Goal: Task Accomplishment & Management: Manage account settings

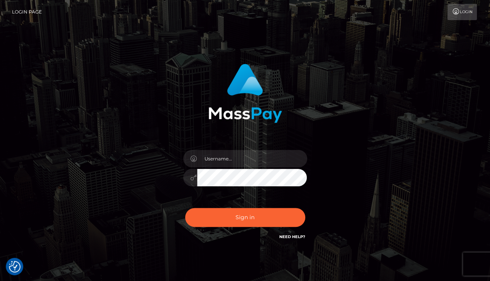
click at [454, 9] on icon at bounding box center [455, 12] width 8 height 6
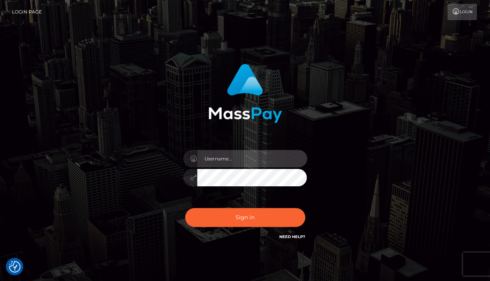
click at [247, 161] on input "text" at bounding box center [252, 158] width 110 height 17
type input "[EMAIL_ADDRESS][DOMAIN_NAME]"
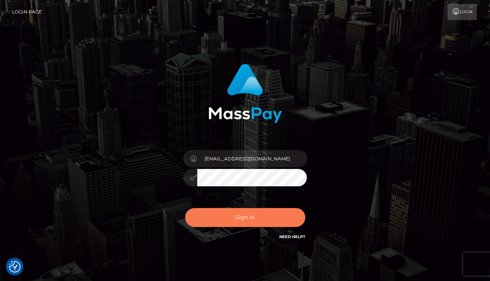
click at [245, 213] on button "Sign in" at bounding box center [245, 217] width 120 height 19
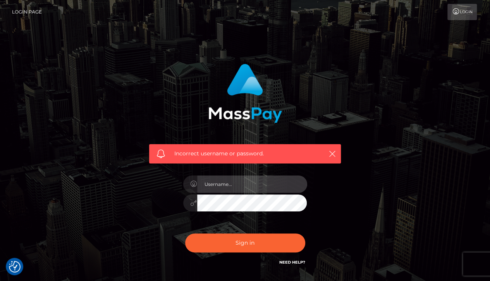
click at [245, 184] on input "text" at bounding box center [252, 184] width 110 height 17
type input "[EMAIL_ADDRESS][DOMAIN_NAME]"
click at [195, 204] on icon at bounding box center [193, 203] width 7 height 6
click at [293, 264] on link "Need Help?" at bounding box center [292, 262] width 26 height 5
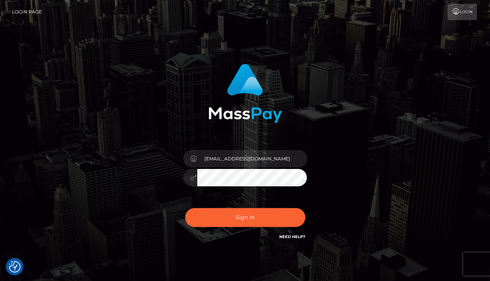
click at [22, 12] on link "Login Page" at bounding box center [27, 12] width 30 height 16
click at [232, 156] on input "text" at bounding box center [252, 158] width 110 height 17
type input "[EMAIL_ADDRESS][DOMAIN_NAME]"
click at [185, 208] on button "Sign in" at bounding box center [245, 217] width 120 height 19
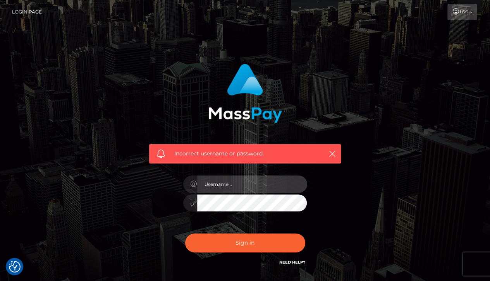
click at [243, 187] on input "text" at bounding box center [252, 184] width 110 height 17
type input "allthingssecure27@gmail.com"
click at [185, 234] on button "Sign in" at bounding box center [245, 243] width 120 height 19
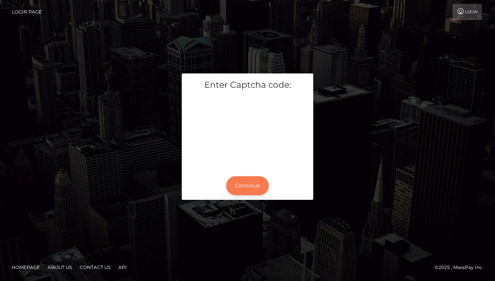
click at [242, 184] on button "Continue" at bounding box center [247, 186] width 43 height 19
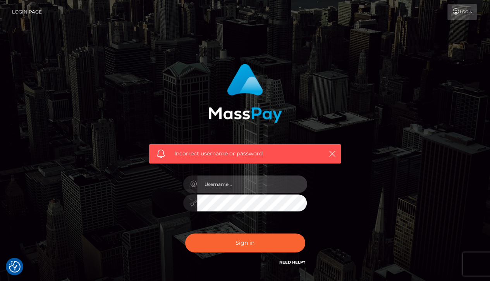
click at [248, 187] on input "text" at bounding box center [252, 184] width 110 height 17
type input "allthingssecure27@gmail.com"
click at [185, 234] on button "Sign in" at bounding box center [245, 243] width 120 height 19
